Goal: Task Accomplishment & Management: Complete application form

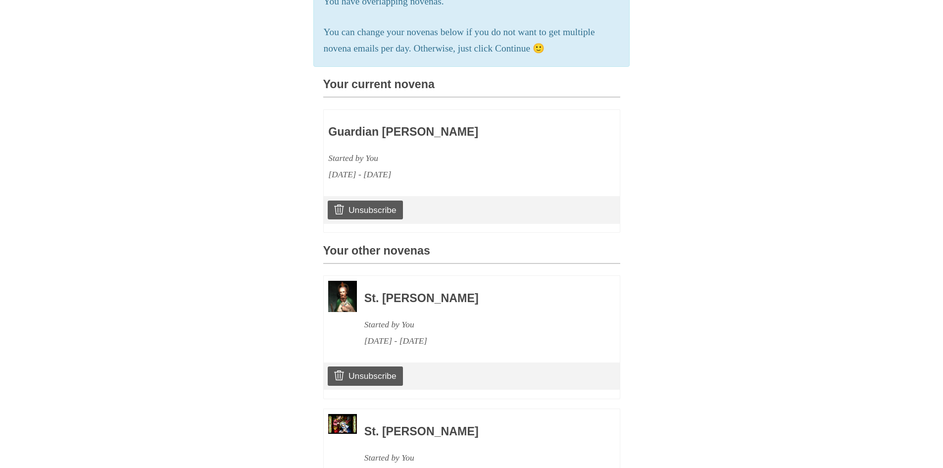
scroll to position [337, 0]
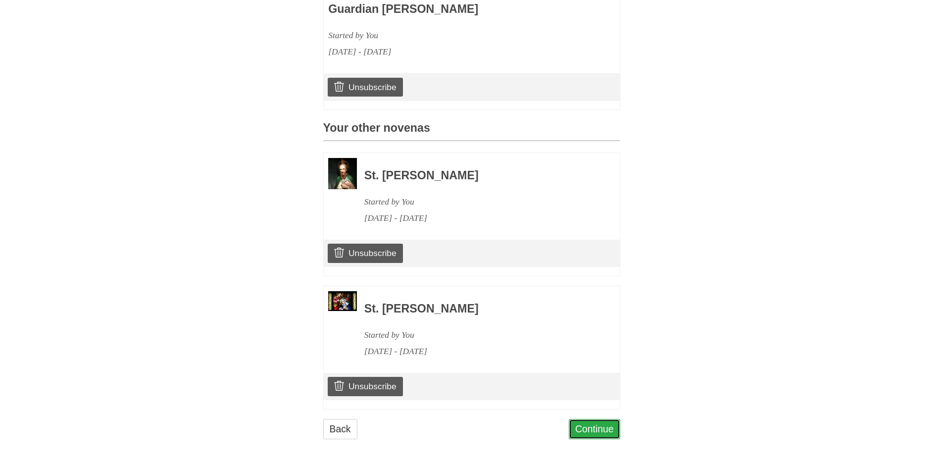
click at [594, 429] on link "Continue" at bounding box center [594, 429] width 51 height 20
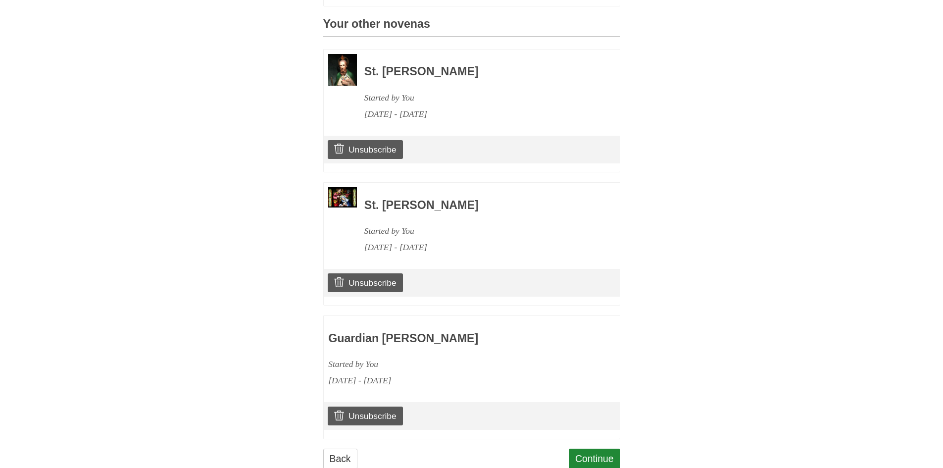
scroll to position [470, 0]
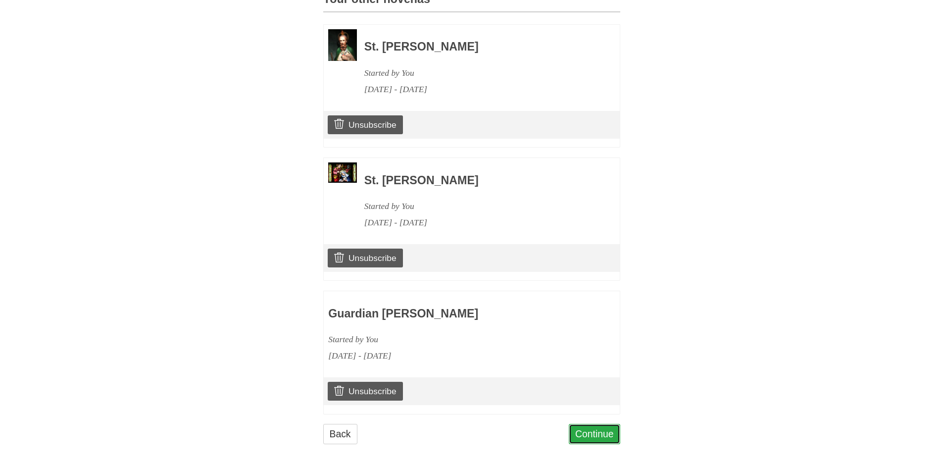
click at [588, 426] on link "Continue" at bounding box center [594, 434] width 51 height 20
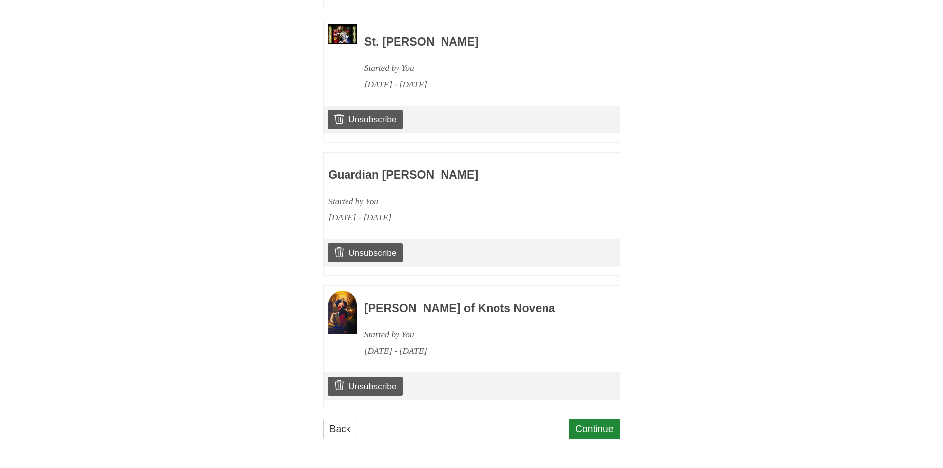
scroll to position [604, 0]
click at [598, 425] on link "Continue" at bounding box center [594, 429] width 51 height 20
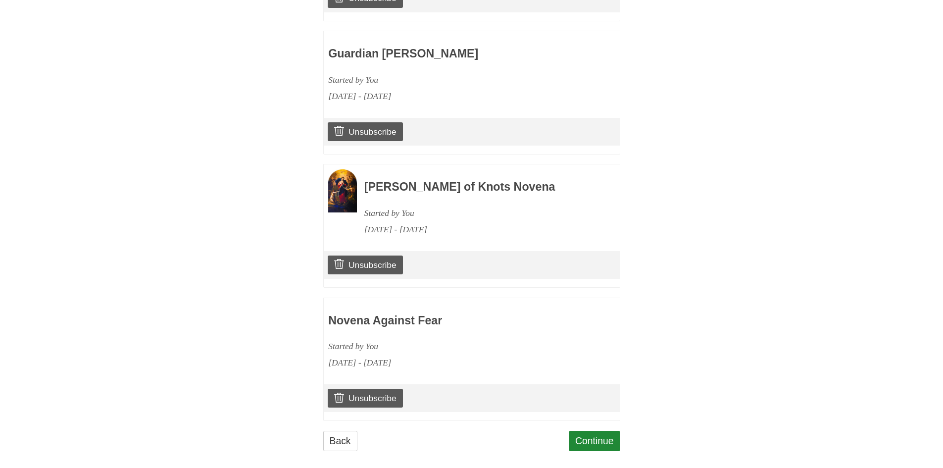
scroll to position [771, 0]
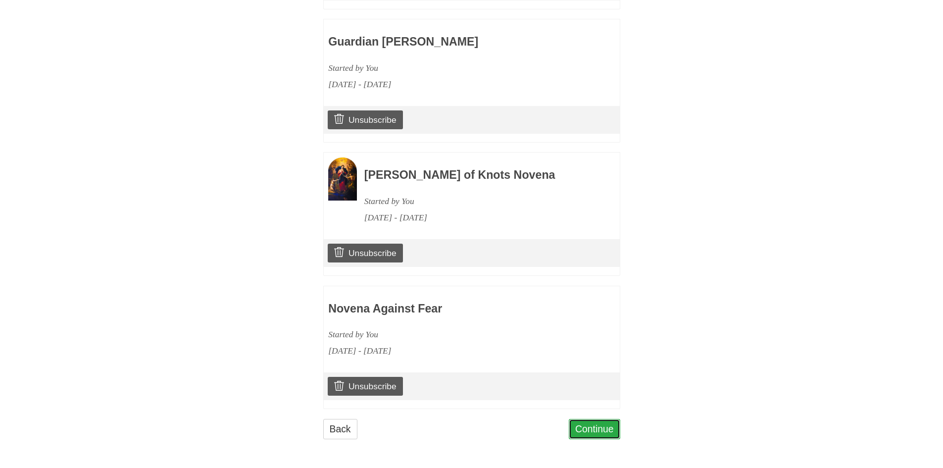
click at [599, 426] on link "Continue" at bounding box center [594, 429] width 51 height 20
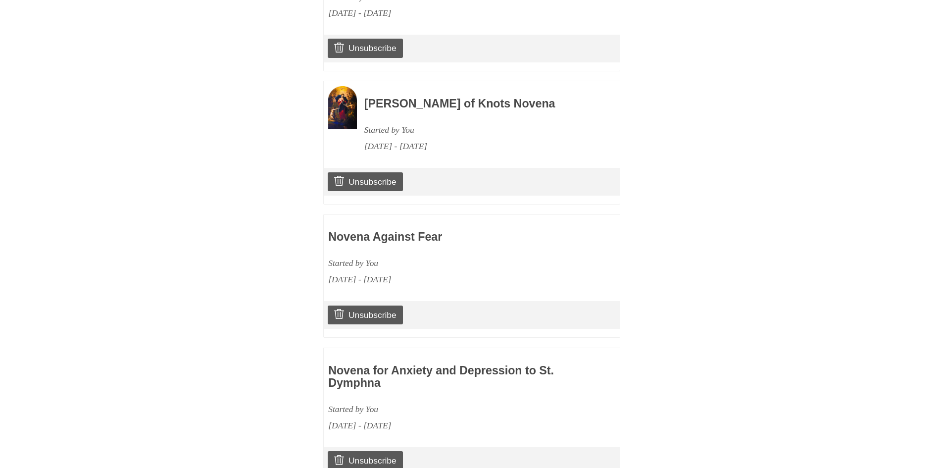
scroll to position [883, 0]
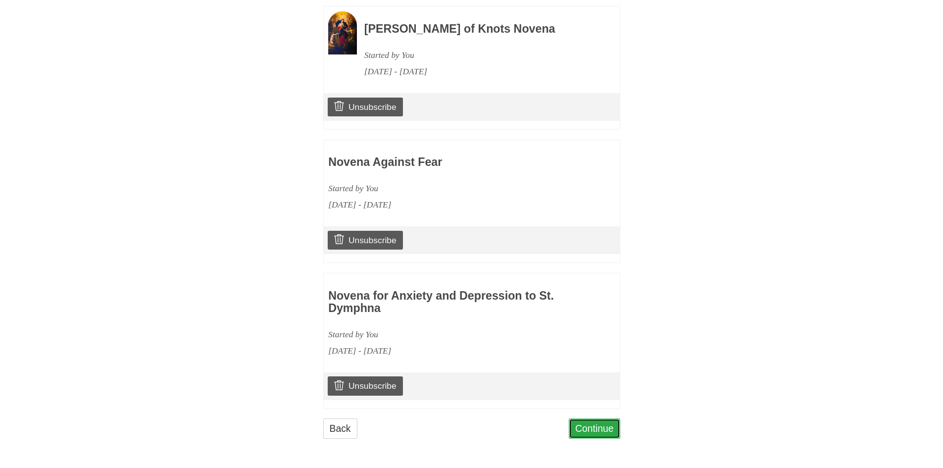
click at [590, 430] on link "Continue" at bounding box center [594, 428] width 51 height 20
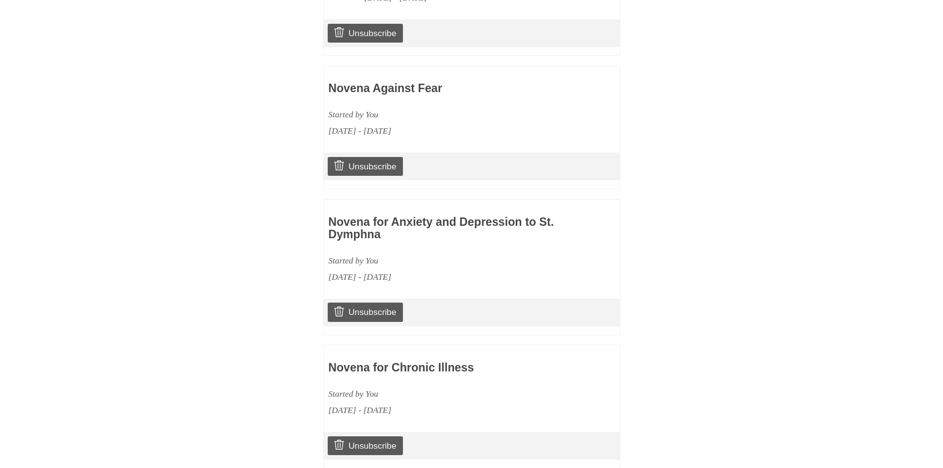
scroll to position [1017, 0]
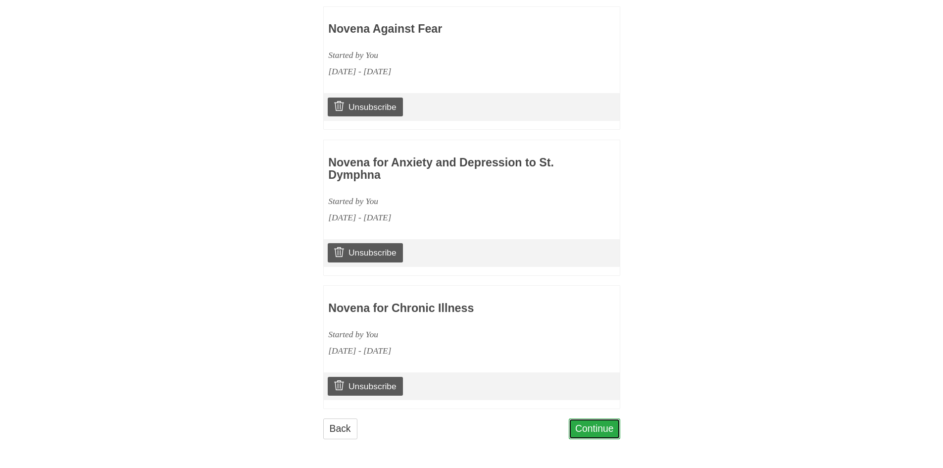
click at [587, 429] on link "Continue" at bounding box center [594, 428] width 51 height 20
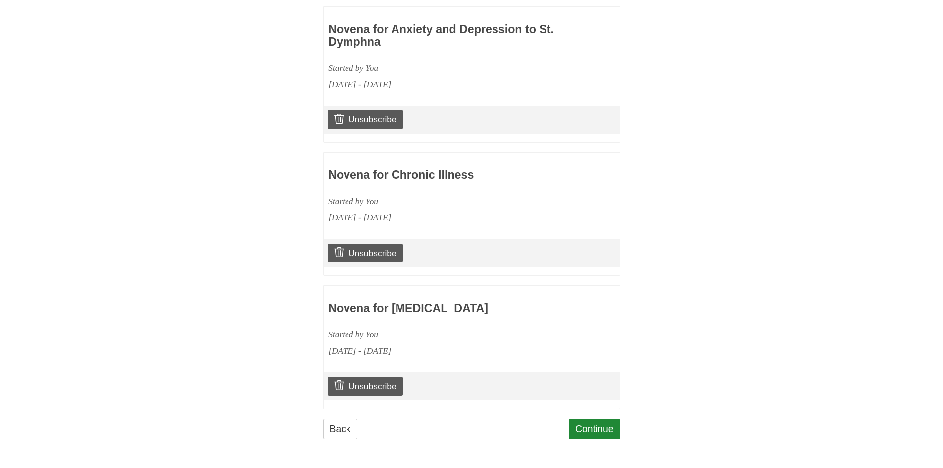
scroll to position [1150, 0]
click at [588, 424] on link "Continue" at bounding box center [594, 429] width 51 height 20
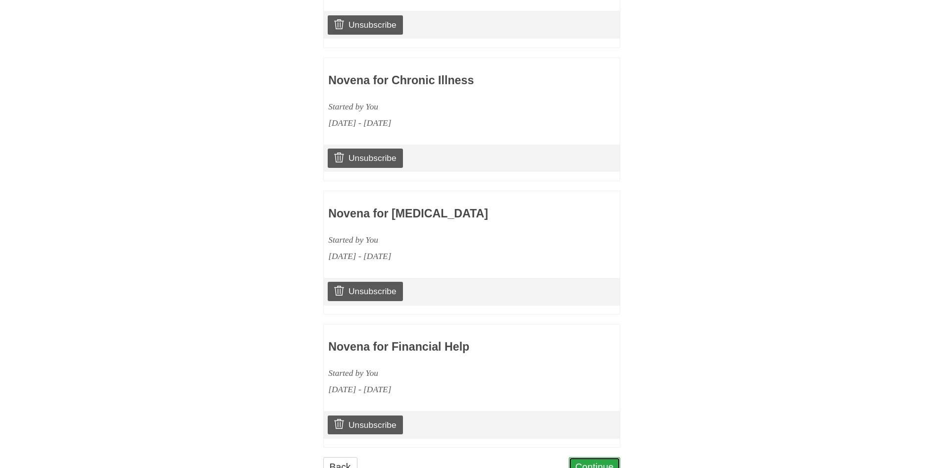
click at [592, 457] on link "Continue" at bounding box center [594, 467] width 51 height 20
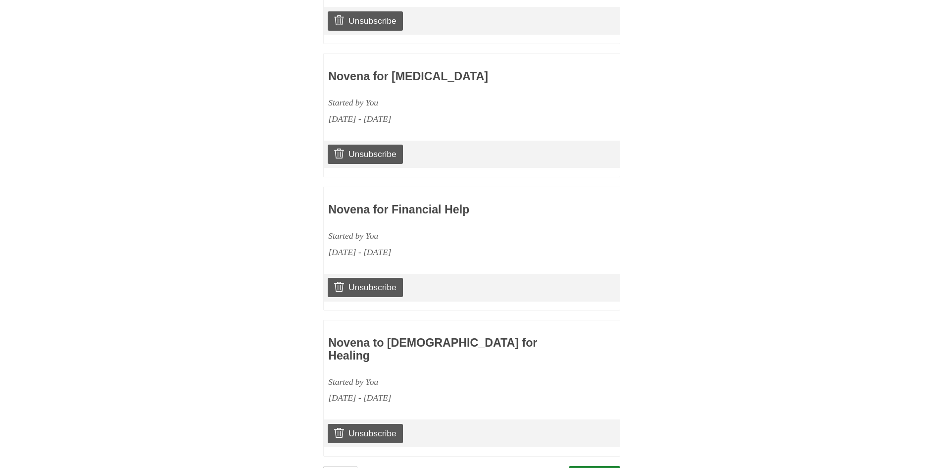
scroll to position [1436, 0]
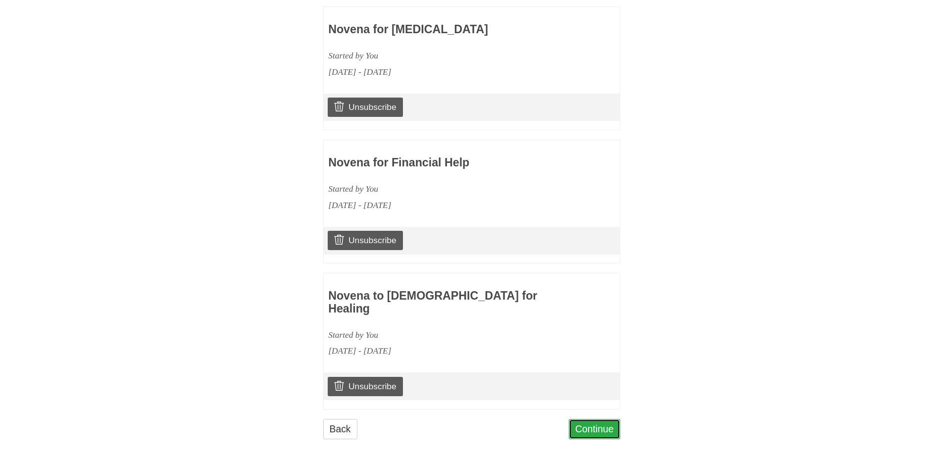
click at [611, 426] on link "Continue" at bounding box center [594, 429] width 51 height 20
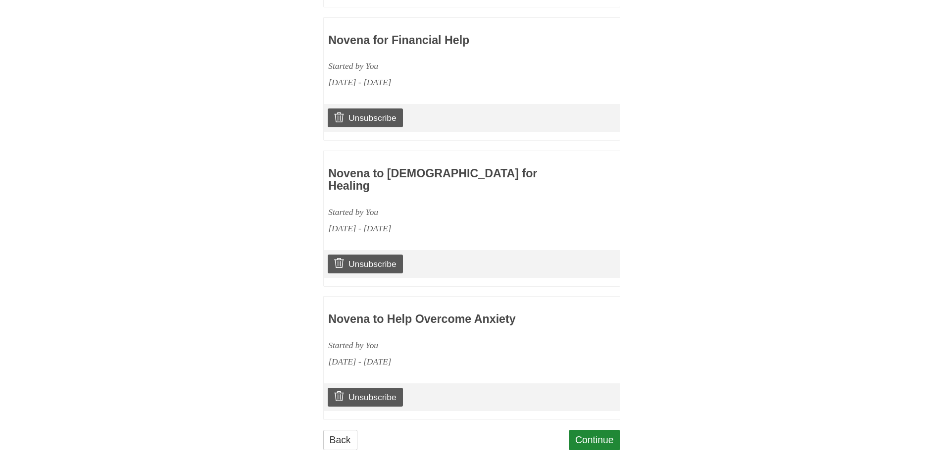
scroll to position [1549, 0]
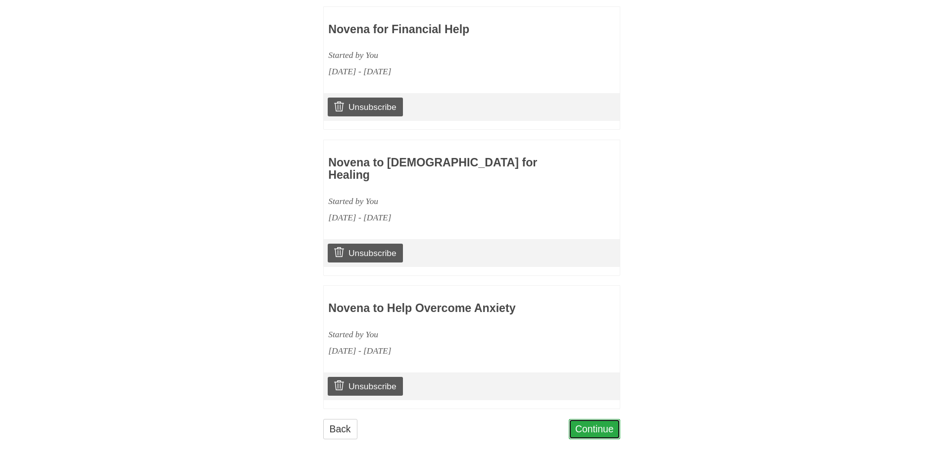
click at [592, 427] on link "Continue" at bounding box center [594, 429] width 51 height 20
